Goal: Information Seeking & Learning: Find specific page/section

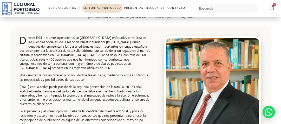
scroll to position [156, 0]
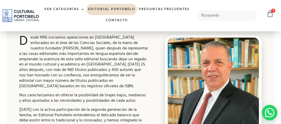
drag, startPoint x: 324, startPoint y: 0, endPoint x: 4, endPoint y: 60, distance: 325.1
click at [4, 60] on div "Bienvenidos Una oferta independiente en el mundo cultural latinoamericano donde…" at bounding box center [140, 98] width 272 height 234
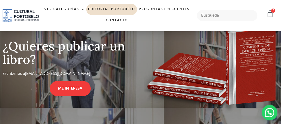
scroll to position [357, 0]
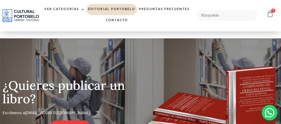
click at [270, 12] on icon at bounding box center [269, 13] width 7 height 7
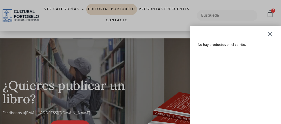
click at [271, 34] on div at bounding box center [269, 34] width 6 height 6
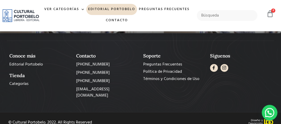
scroll to position [503, 0]
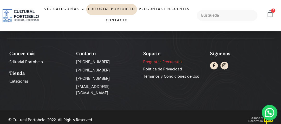
click at [150, 60] on span "Preguntas Frecuentes" at bounding box center [162, 62] width 39 height 6
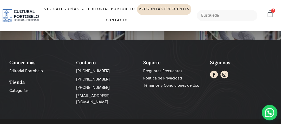
scroll to position [997, 0]
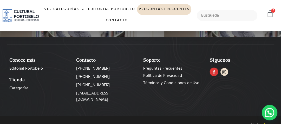
click at [213, 70] on icon at bounding box center [214, 72] width 4 height 4
